Goal: Navigation & Orientation: Find specific page/section

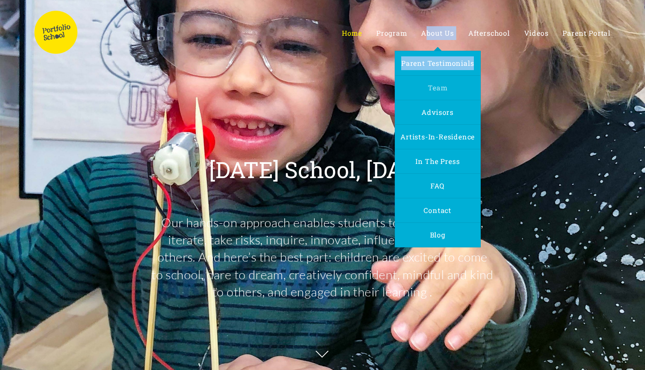
drag, startPoint x: 426, startPoint y: 35, endPoint x: 431, endPoint y: 89, distance: 54.4
click at [431, 40] on div "About Us Parent Testimonials Team Advisors" at bounding box center [437, 33] width 33 height 14
click at [431, 89] on span "Team" at bounding box center [437, 87] width 19 height 9
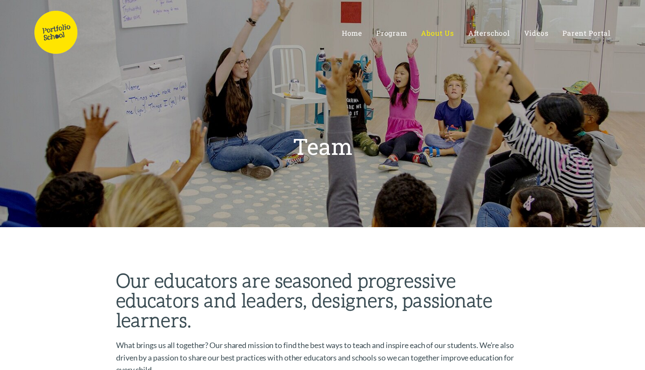
click at [46, 29] on img at bounding box center [55, 32] width 43 height 43
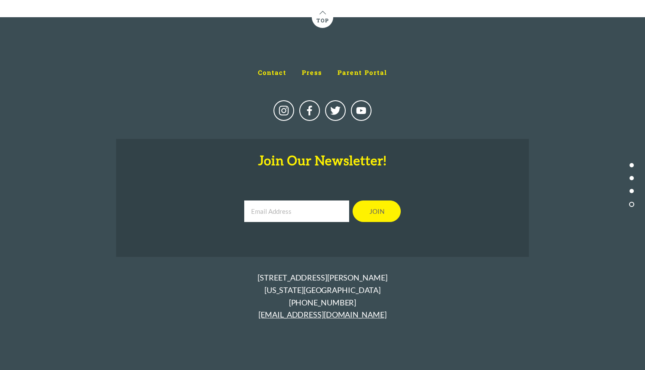
scroll to position [4196, 0]
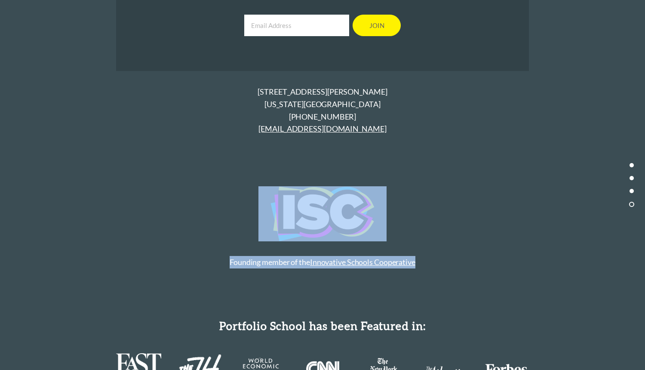
drag, startPoint x: 312, startPoint y: 72, endPoint x: 287, endPoint y: 213, distance: 143.3
click at [287, 212] on div "Join Our Newsletter! Email Address Join Thank you for joining our newsletter. P…" at bounding box center [323, 164] width 428 height 501
click at [287, 276] on div at bounding box center [323, 294] width 428 height 37
